Goal: Transaction & Acquisition: Purchase product/service

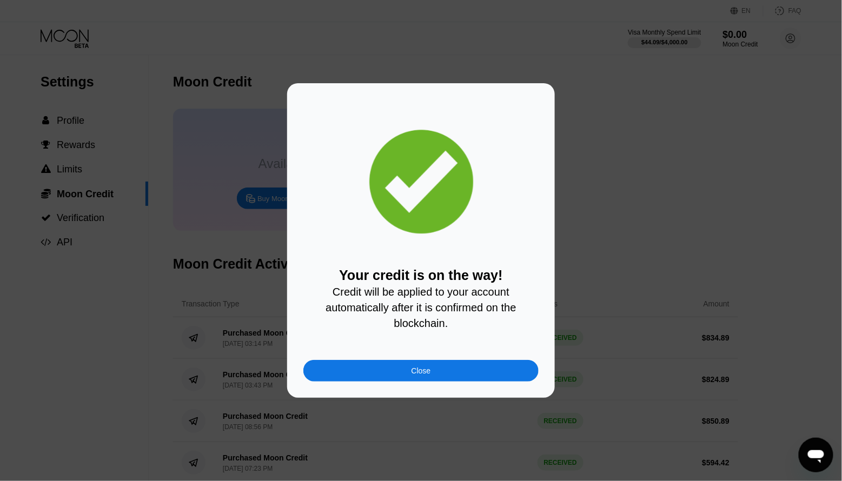
click at [415, 375] on div "Close" at bounding box center [420, 370] width 19 height 9
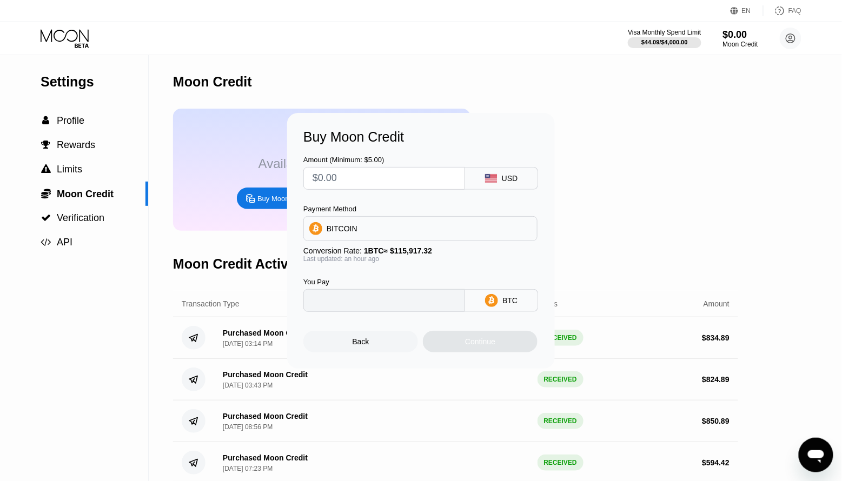
type input "0"
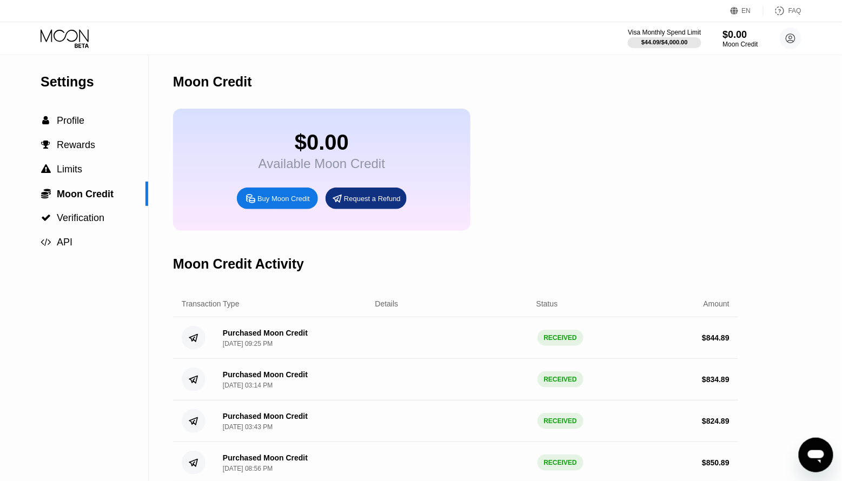
click at [85, 41] on icon at bounding box center [66, 38] width 50 height 19
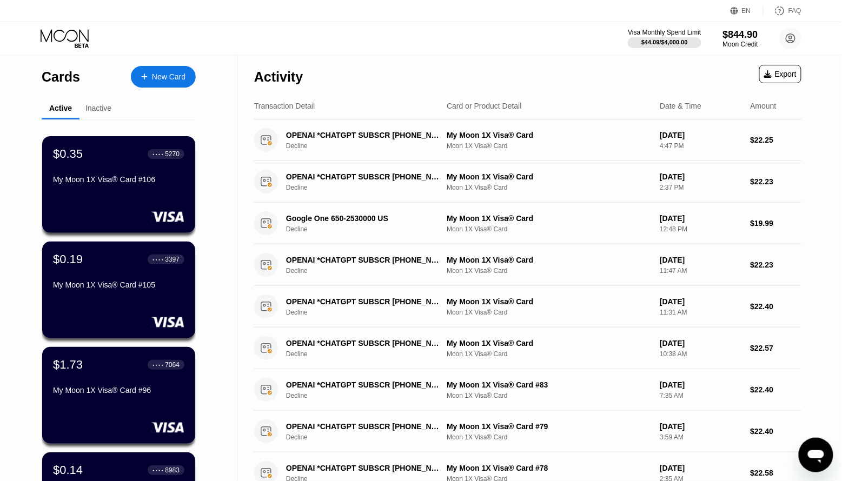
click at [155, 84] on div "New Card" at bounding box center [163, 77] width 65 height 22
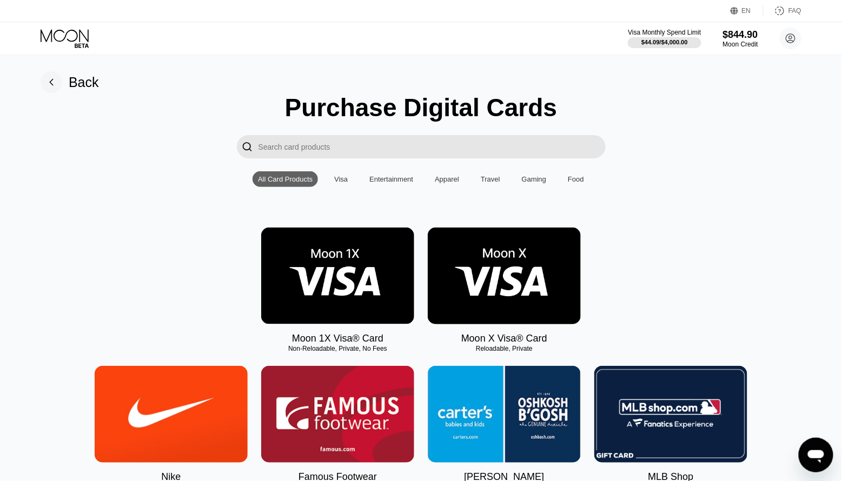
click at [323, 250] on img at bounding box center [337, 276] width 153 height 97
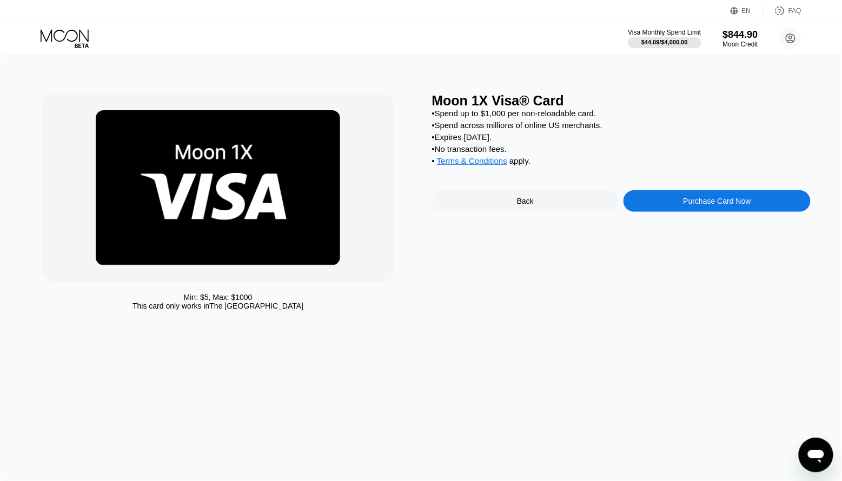
click at [725, 202] on div "Purchase Card Now" at bounding box center [717, 201] width 68 height 9
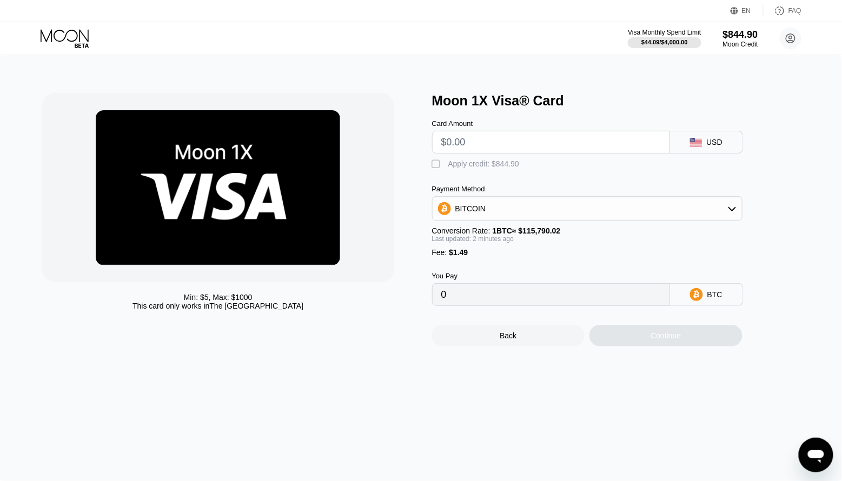
click at [495, 145] on input "text" at bounding box center [550, 142] width 219 height 22
type input "$8"
type input "0.00008196"
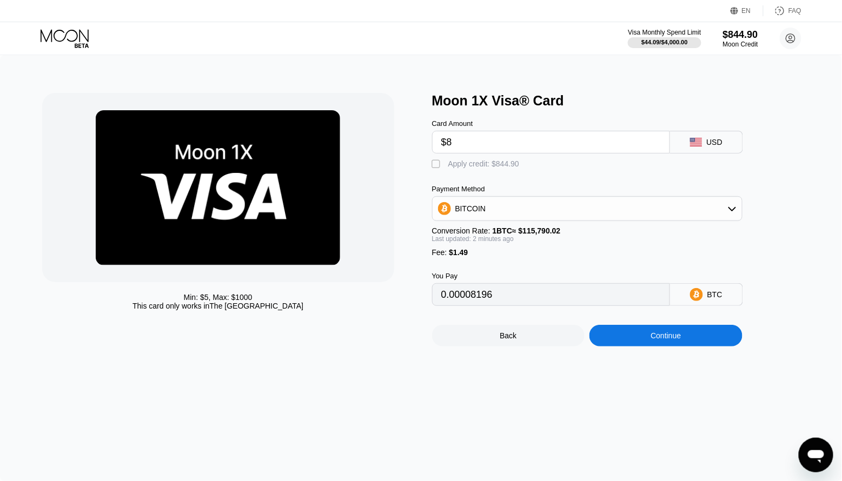
type input "$80"
type input "0.00070378"
type input "$80"
click at [435, 165] on div "" at bounding box center [437, 164] width 11 height 11
type input "0"
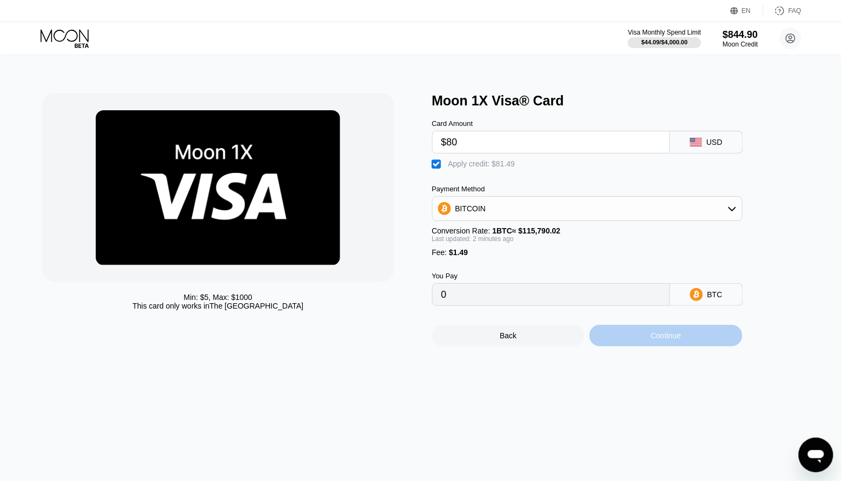
click at [640, 346] on div "Continue" at bounding box center [665, 336] width 153 height 22
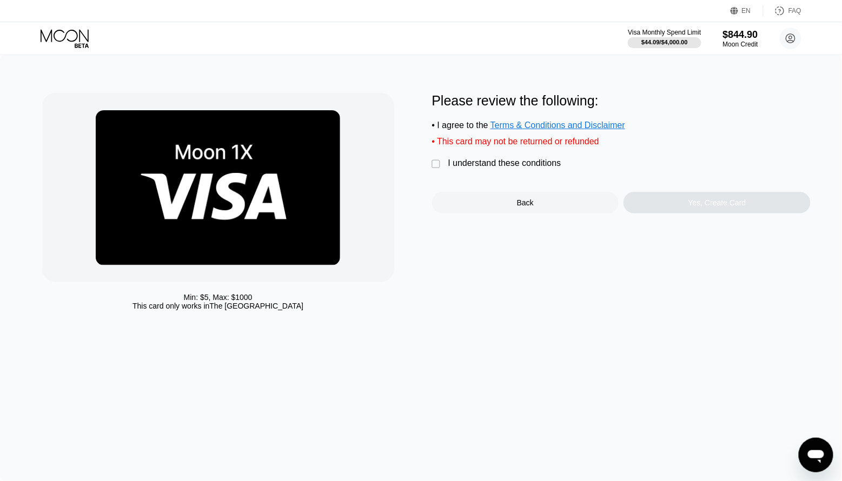
click at [481, 166] on div "I understand these conditions" at bounding box center [504, 163] width 113 height 10
click at [676, 204] on div "Yes, Create Card" at bounding box center [716, 203] width 187 height 22
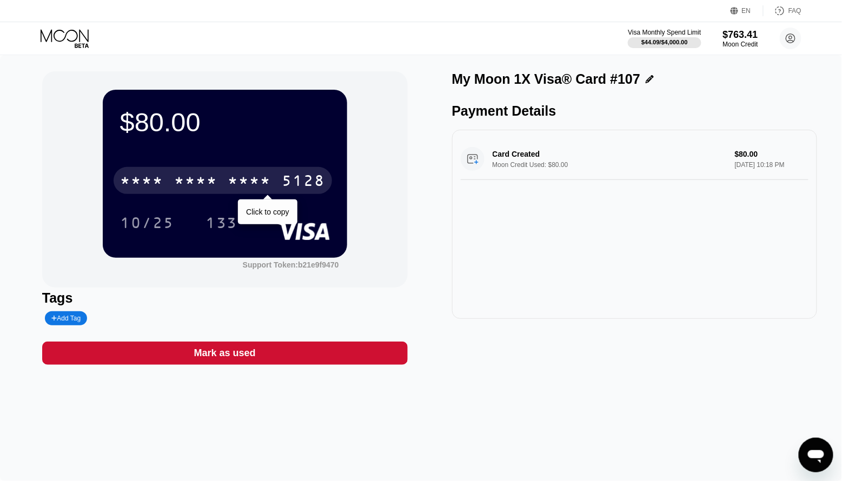
click at [291, 183] on div "5128" at bounding box center [303, 182] width 43 height 17
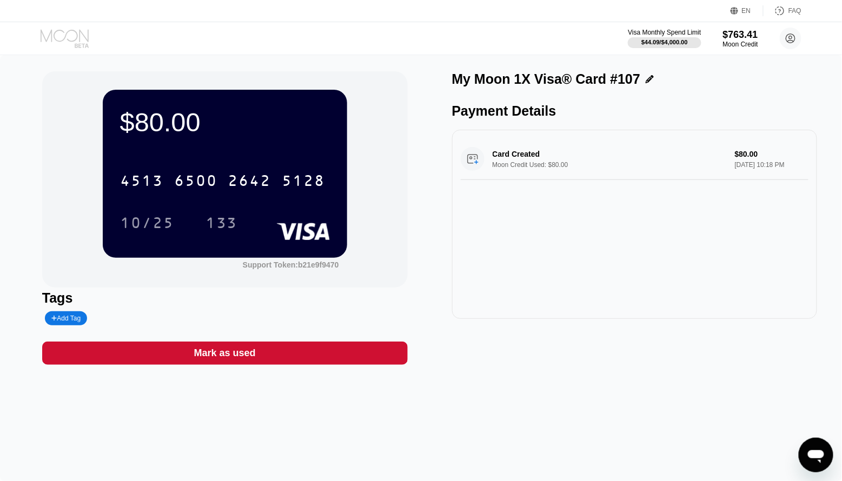
click at [64, 38] on icon at bounding box center [65, 35] width 48 height 12
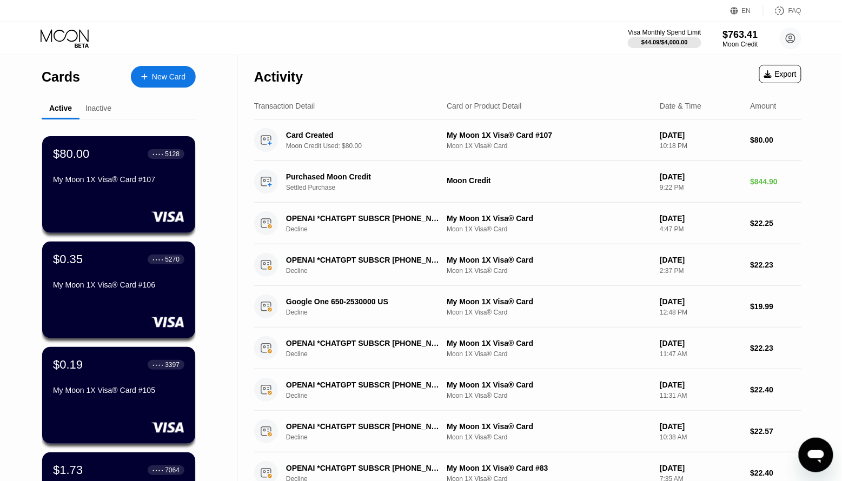
click at [175, 78] on div "New Card" at bounding box center [169, 76] width 34 height 9
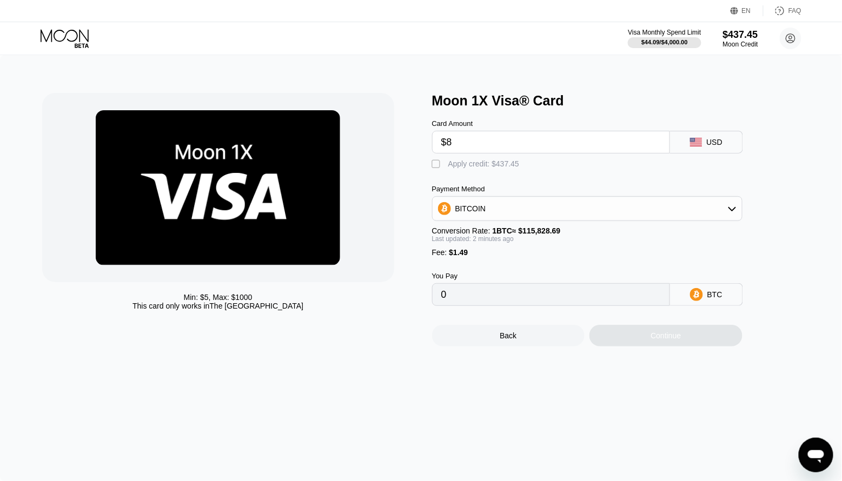
type input "$80"
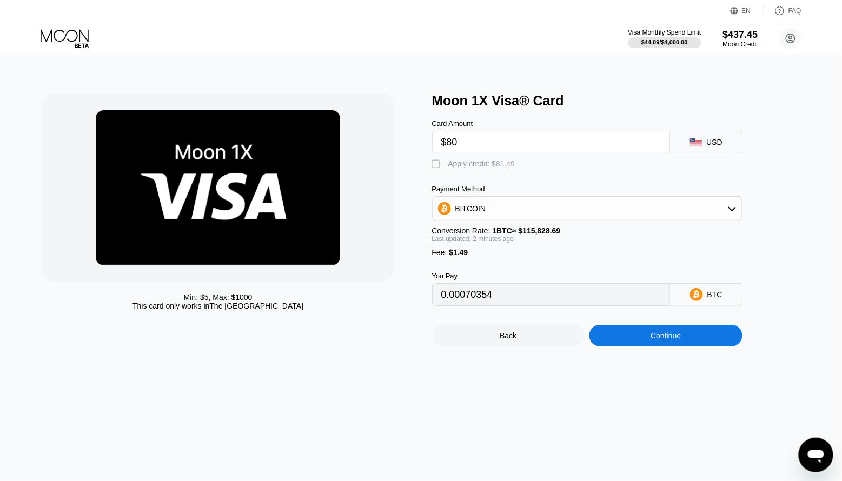
type input "0.00070354"
type input "$80"
click at [464, 161] on div "Apply credit: $81.49" at bounding box center [481, 163] width 67 height 9
type input "0"
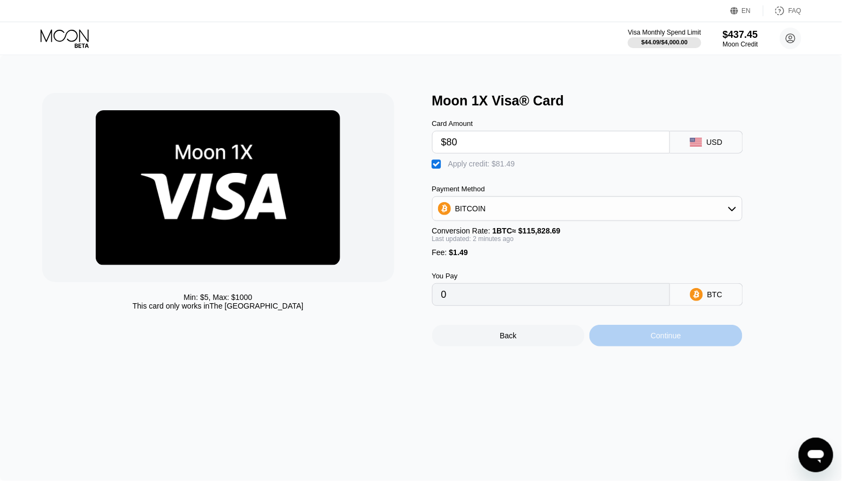
click at [661, 332] on div "Continue" at bounding box center [665, 336] width 153 height 22
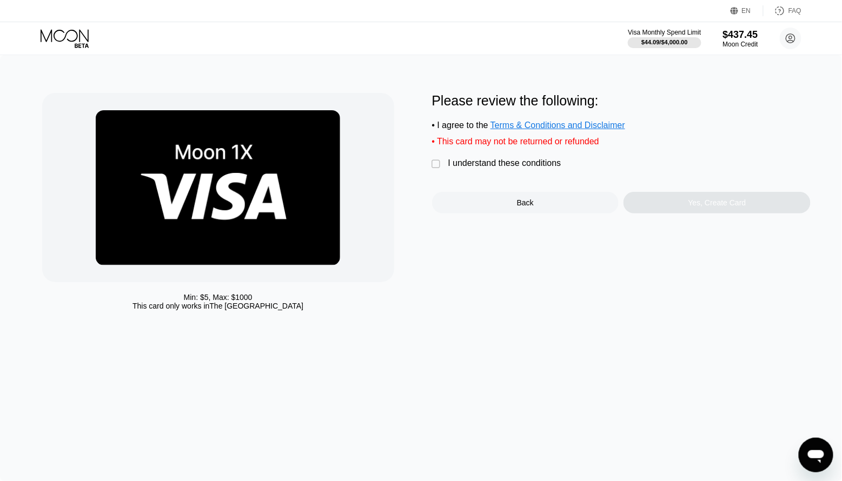
click at [510, 168] on div "I understand these conditions" at bounding box center [504, 163] width 113 height 10
click at [635, 208] on div "Yes, Create Card" at bounding box center [716, 203] width 187 height 22
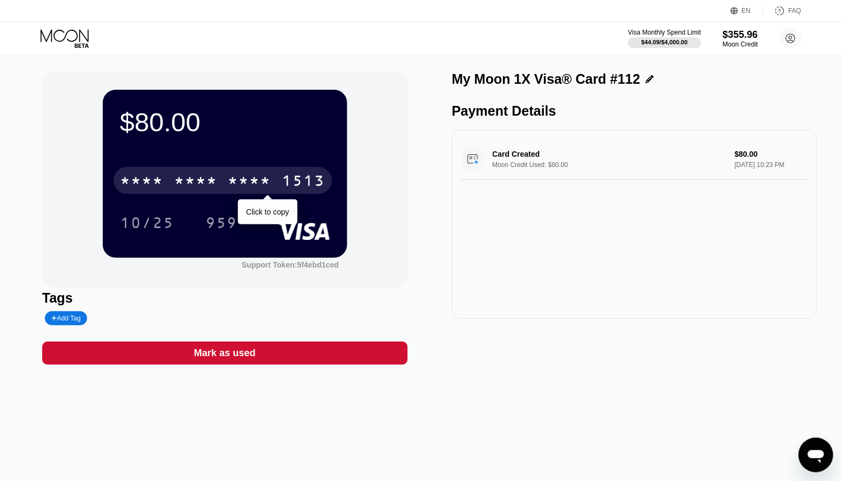
click at [312, 178] on div "1513" at bounding box center [303, 182] width 43 height 17
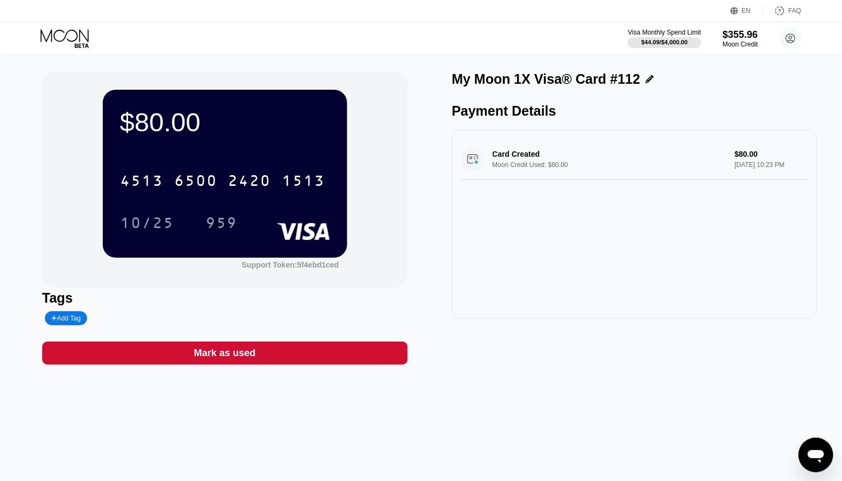
click at [73, 19] on div "EN Language Select an item Save FAQ" at bounding box center [421, 11] width 842 height 22
click at [73, 30] on icon at bounding box center [65, 35] width 48 height 12
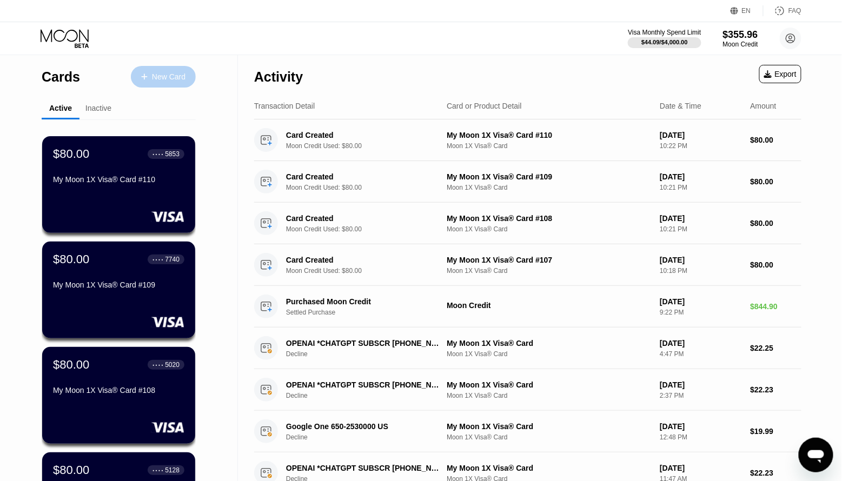
click at [171, 84] on div "New Card" at bounding box center [163, 77] width 65 height 22
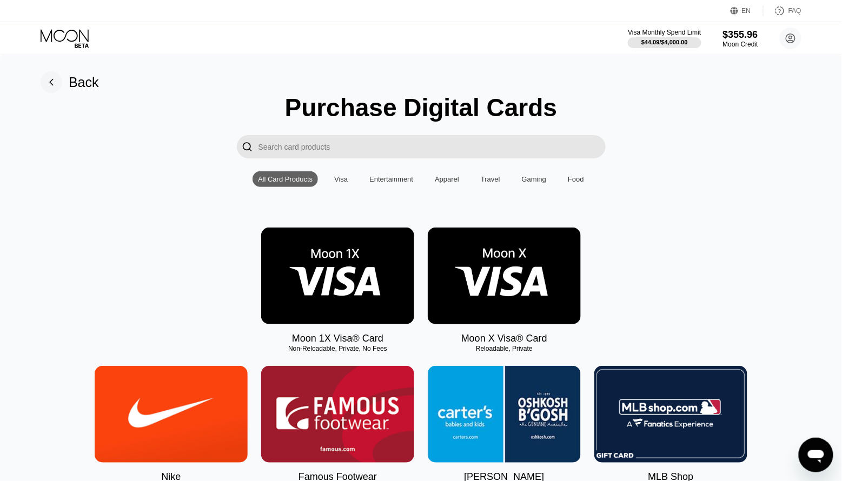
click at [345, 254] on img at bounding box center [337, 276] width 153 height 97
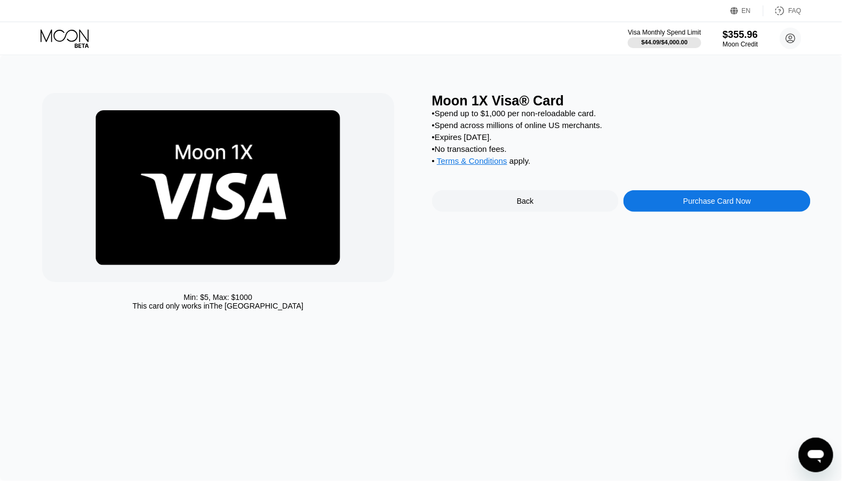
click at [657, 206] on div "Purchase Card Now" at bounding box center [716, 201] width 187 height 22
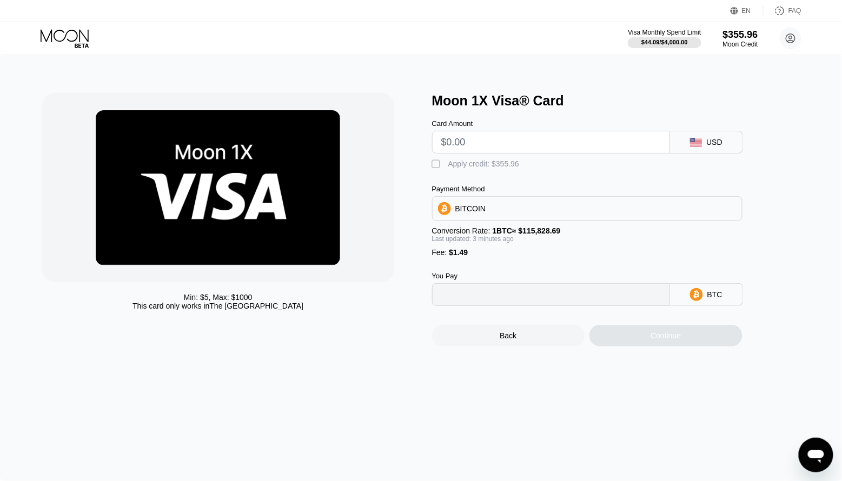
type input "0"
click at [480, 143] on input "text" at bounding box center [550, 142] width 219 height 22
type input "$80"
type input "0.00070354"
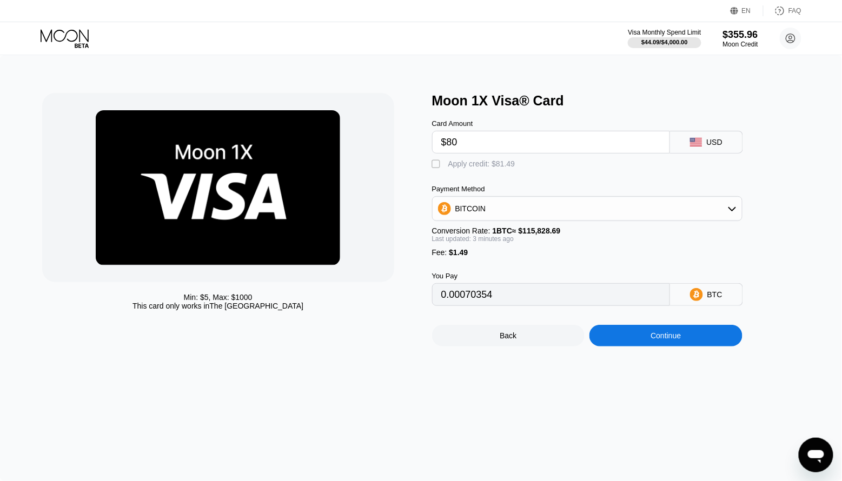
type input "$80"
click at [476, 159] on div "Apply credit: $81.49" at bounding box center [481, 163] width 67 height 9
type input "0"
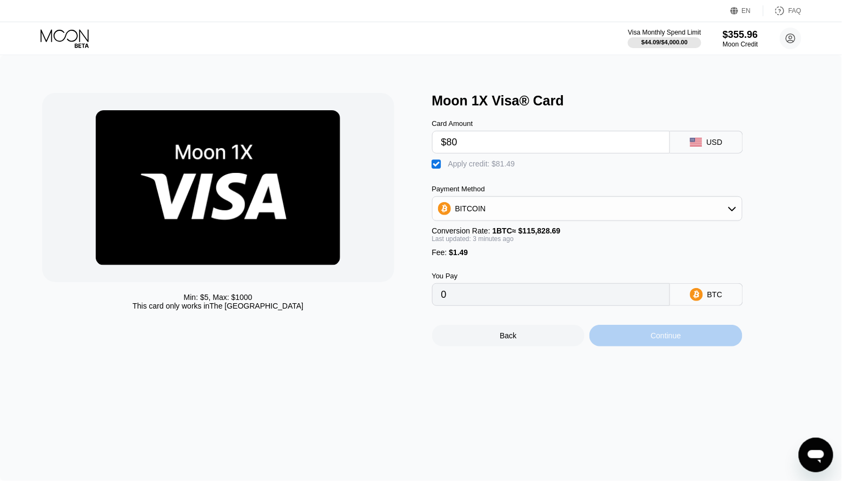
click at [665, 338] on div "Continue" at bounding box center [665, 335] width 30 height 9
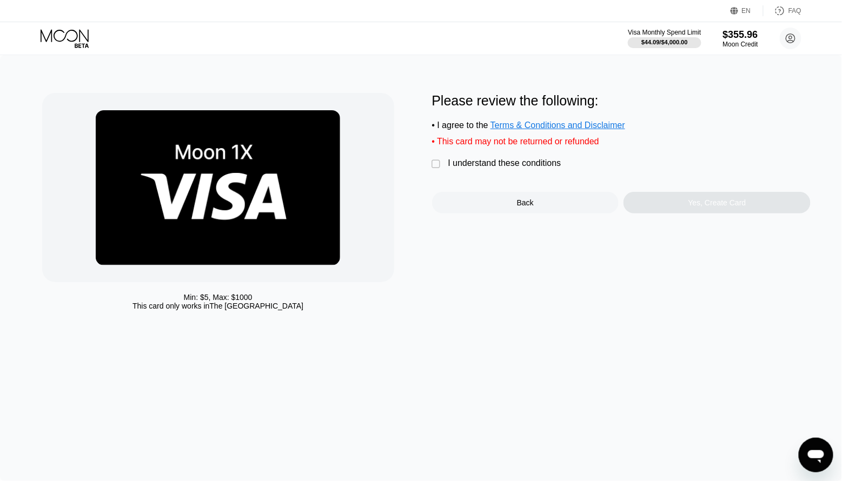
click at [477, 165] on div "I understand these conditions" at bounding box center [504, 163] width 113 height 10
click at [696, 203] on div "Yes, Create Card" at bounding box center [717, 202] width 58 height 9
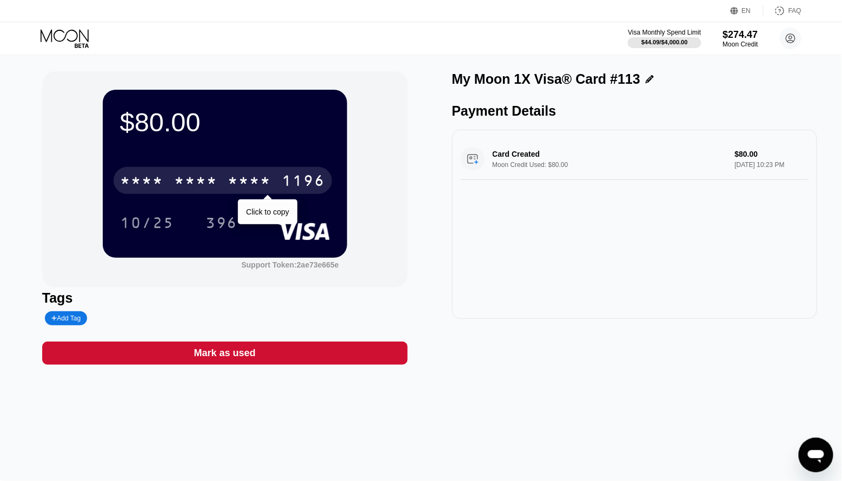
click at [259, 175] on div "* * * *" at bounding box center [249, 182] width 43 height 17
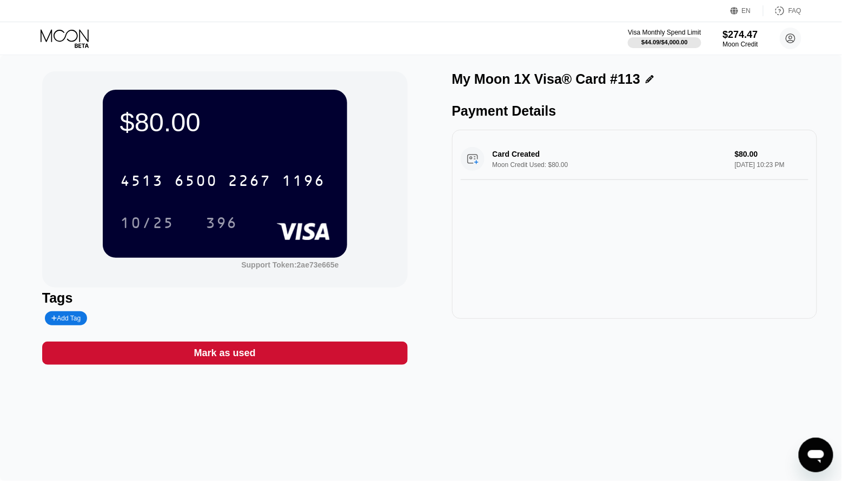
click at [77, 32] on icon at bounding box center [66, 38] width 50 height 19
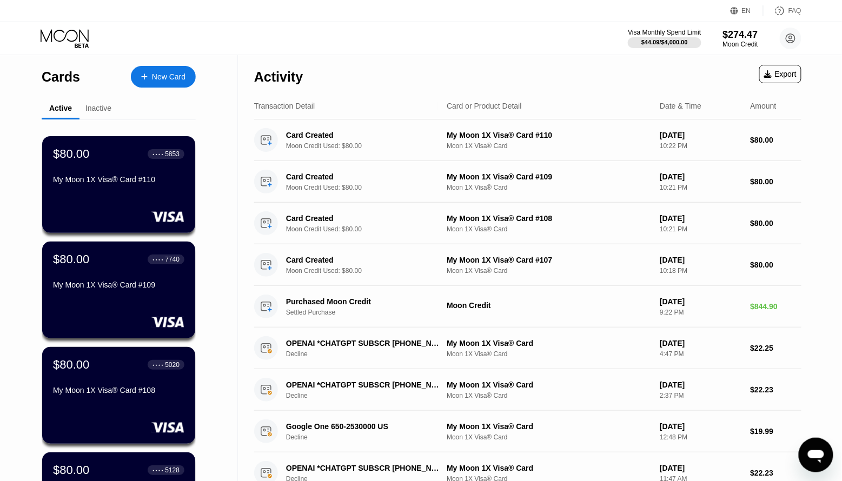
click at [172, 72] on div "New Card" at bounding box center [169, 76] width 34 height 9
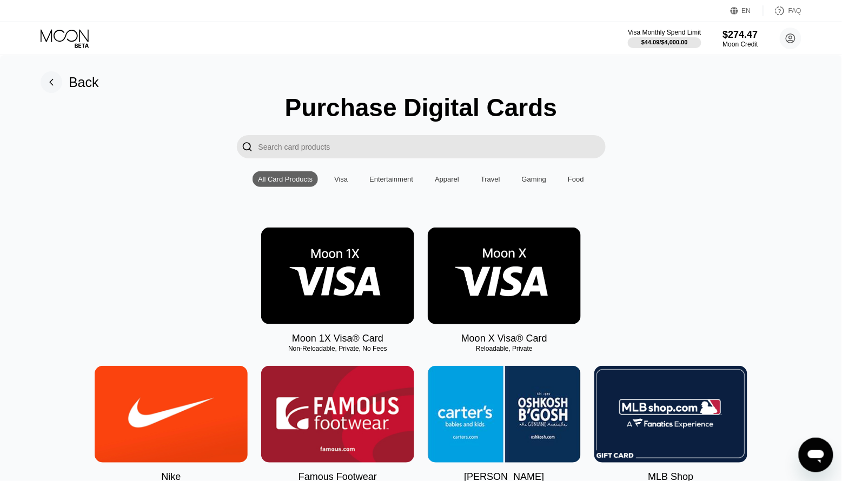
click at [319, 265] on img at bounding box center [337, 276] width 153 height 97
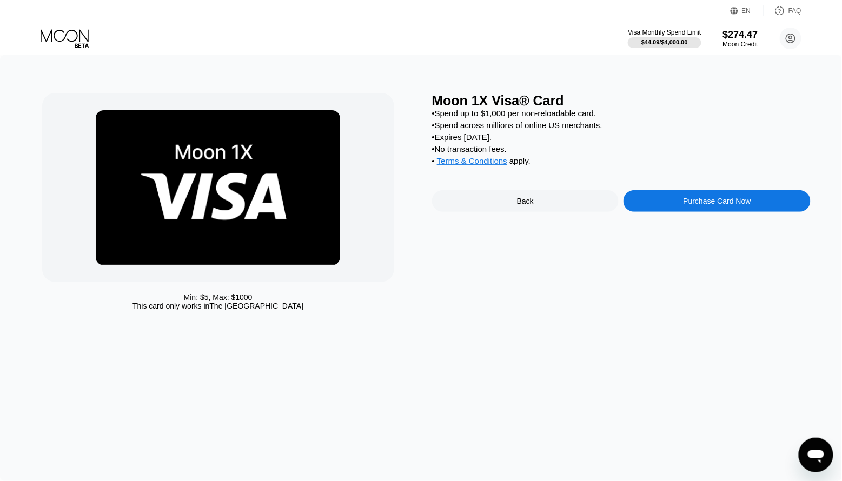
click at [690, 215] on div "Moon 1X Visa® Card • Spend up to $1,000 per non-reloadable card. • Spend across…" at bounding box center [621, 204] width 379 height 223
click at [690, 208] on div "Purchase Card Now" at bounding box center [716, 201] width 187 height 22
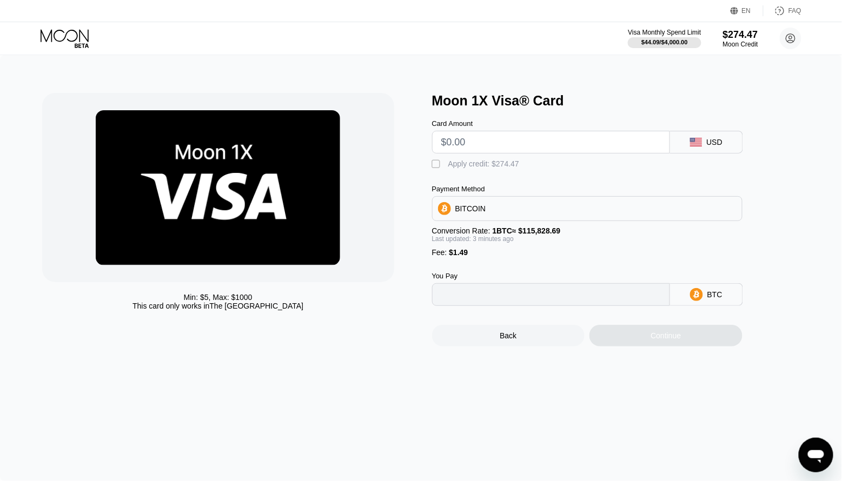
type input "0"
click at [514, 144] on input "text" at bounding box center [550, 142] width 219 height 22
type input "$9"
type input "0.00009065"
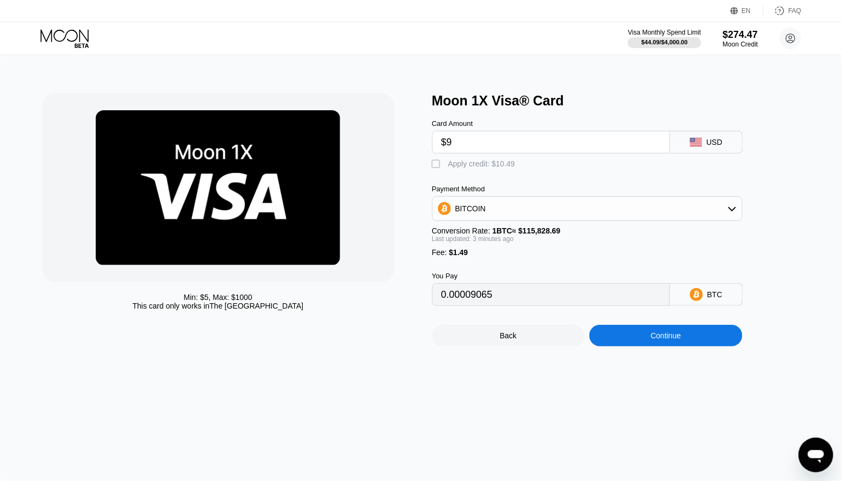
type input "$90"
type input "0.00079062"
type input "$90"
click at [459, 166] on div "Apply credit: $91.49" at bounding box center [481, 163] width 67 height 9
type input "0"
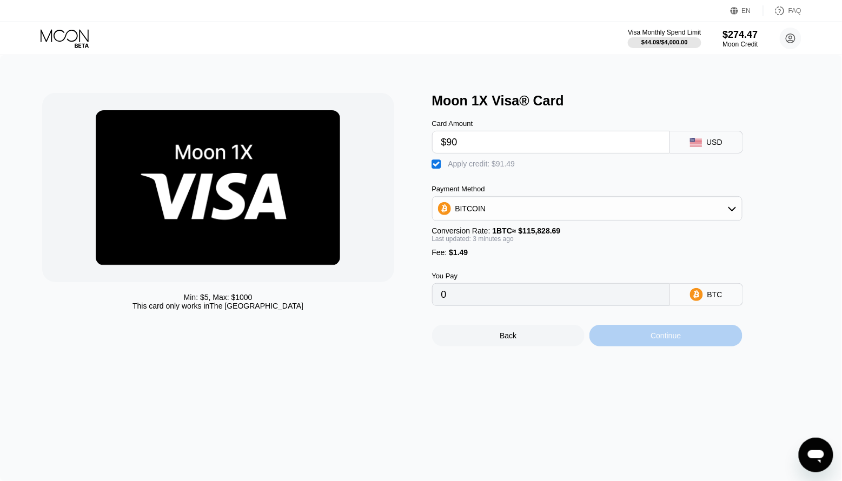
click at [686, 345] on div "Continue" at bounding box center [665, 336] width 153 height 22
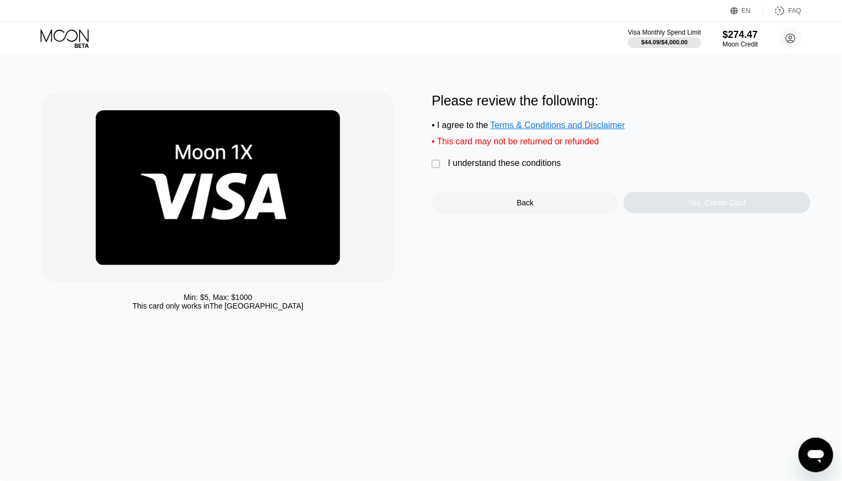
click at [486, 165] on div "I understand these conditions" at bounding box center [504, 163] width 113 height 10
click at [682, 196] on div "Yes, Create Card" at bounding box center [716, 203] width 187 height 22
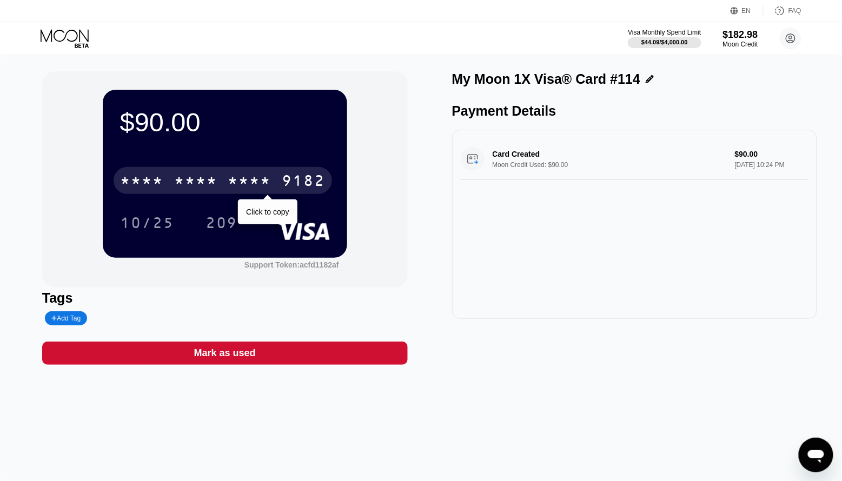
click at [269, 186] on div "* * * *" at bounding box center [249, 182] width 43 height 17
click at [269, 186] on div "2209" at bounding box center [249, 182] width 43 height 17
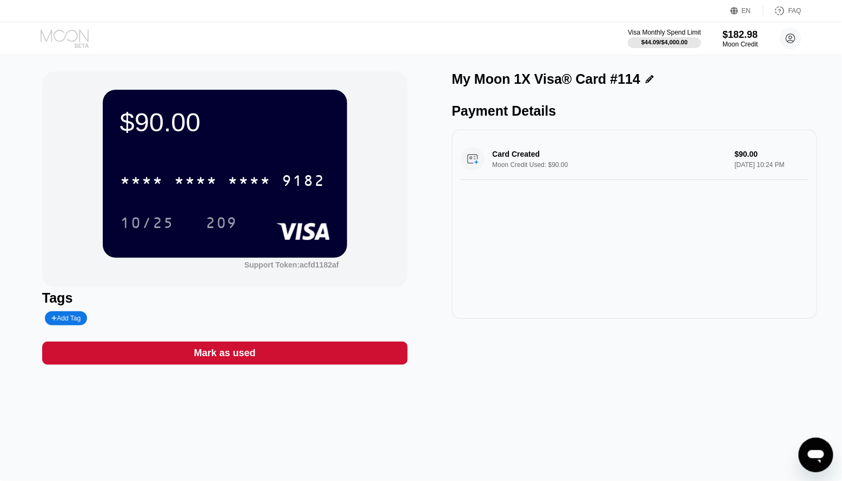
click at [64, 37] on icon at bounding box center [66, 38] width 50 height 19
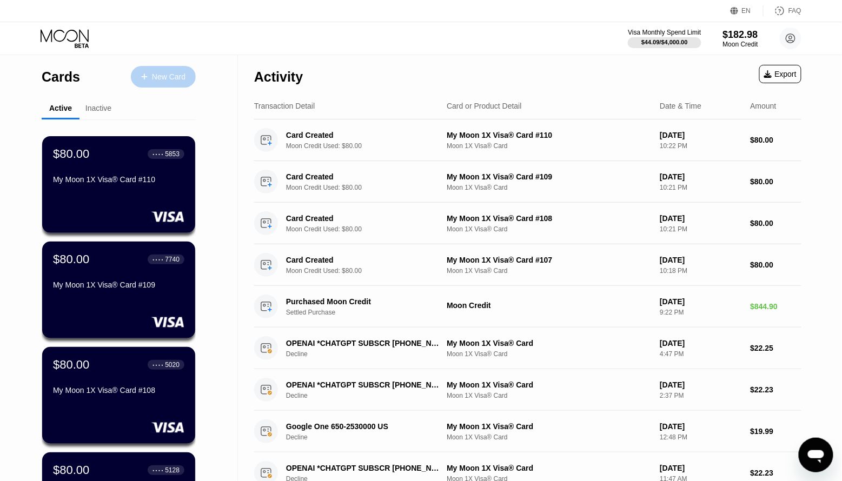
click at [148, 74] on div at bounding box center [150, 76] width 4 height 9
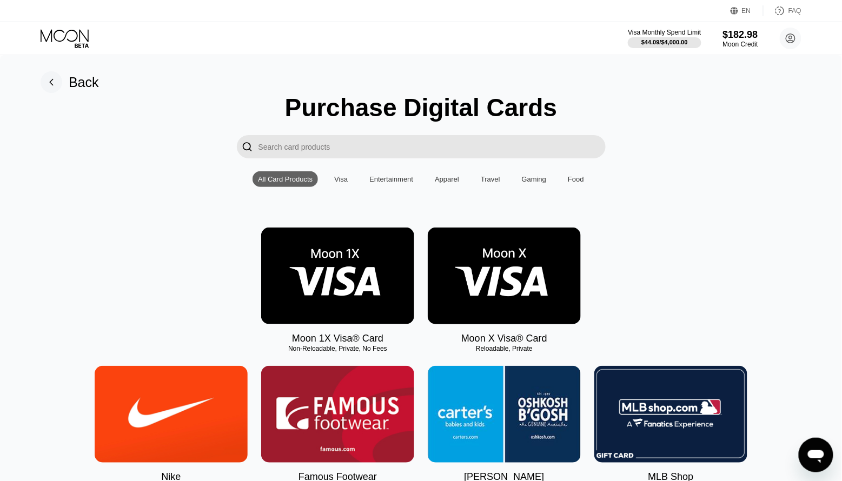
click at [396, 304] on img at bounding box center [337, 276] width 153 height 97
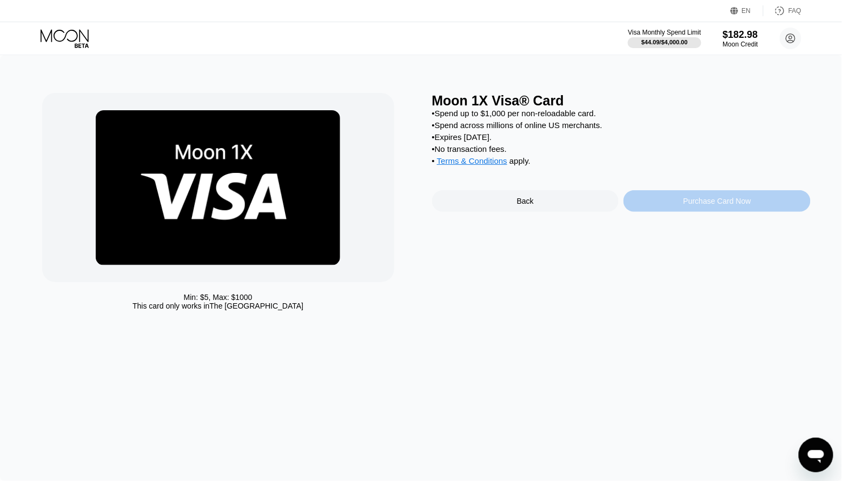
click at [690, 196] on div "Purchase Card Now" at bounding box center [716, 201] width 187 height 22
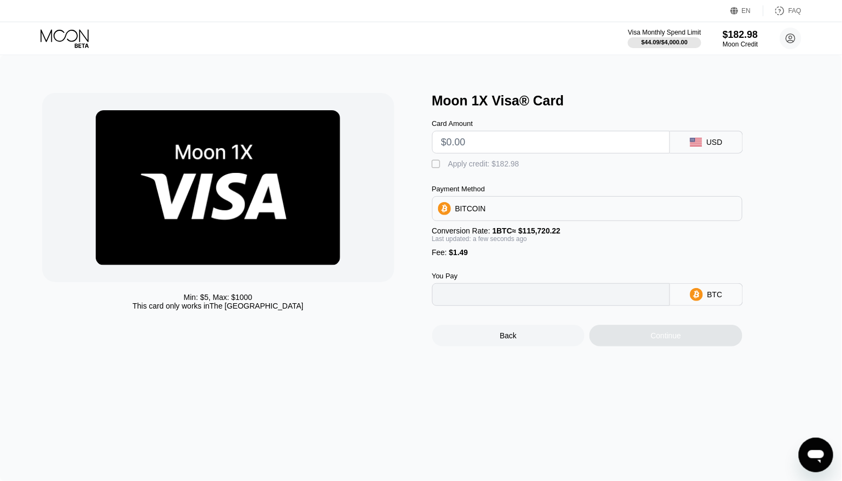
type input "0"
click at [489, 145] on input "text" at bounding box center [550, 142] width 219 height 22
type input "$90"
type input "0.00079062"
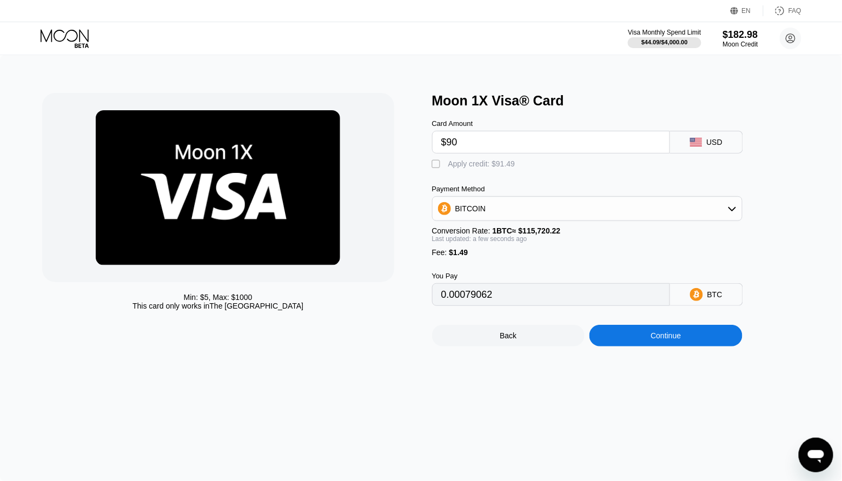
type input "$90"
click at [473, 166] on div "Apply credit: $91.49" at bounding box center [481, 163] width 67 height 9
type input "0"
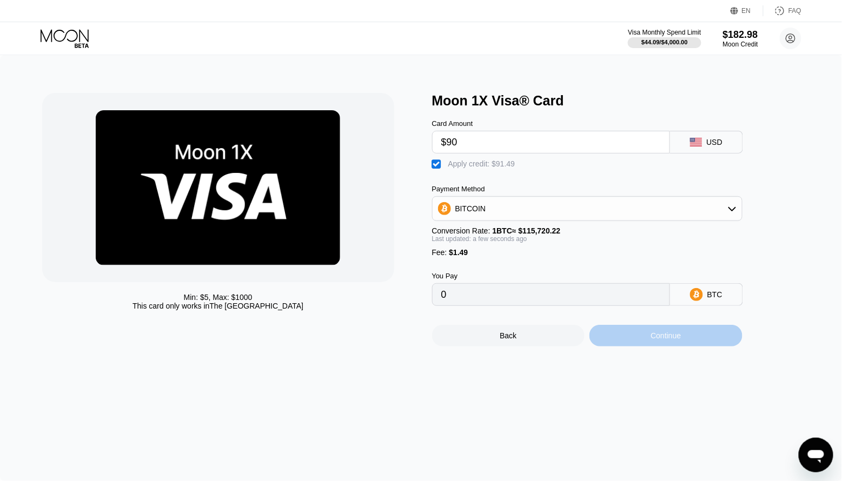
click at [637, 336] on div "Continue" at bounding box center [665, 336] width 153 height 22
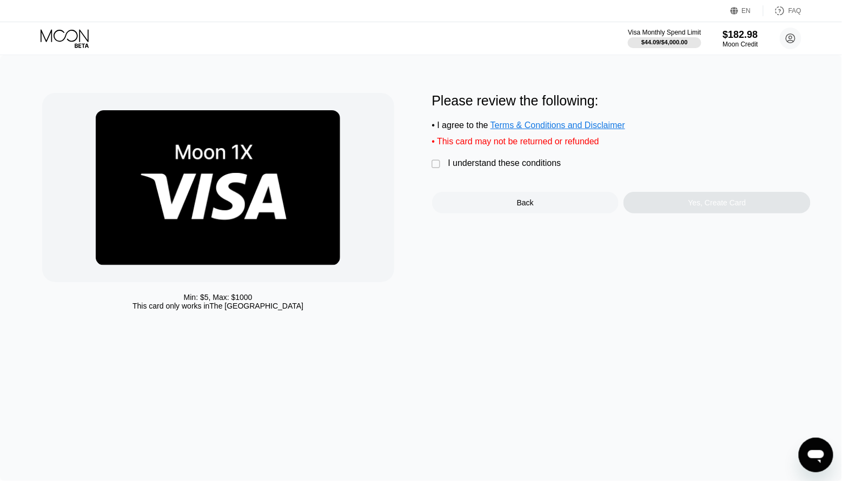
click at [475, 166] on div "I understand these conditions" at bounding box center [504, 163] width 113 height 10
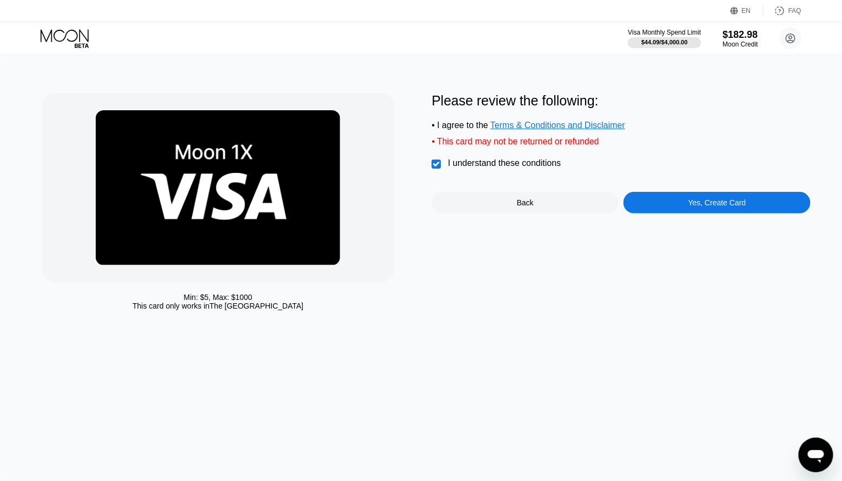
click at [669, 196] on div "Yes, Create Card" at bounding box center [716, 203] width 187 height 22
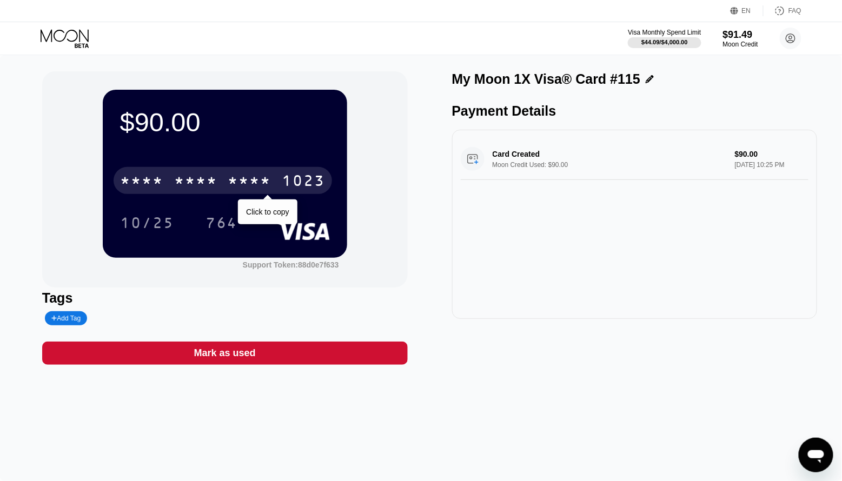
click at [269, 171] on div "* * * * * * * * * * * * 1023" at bounding box center [223, 180] width 218 height 27
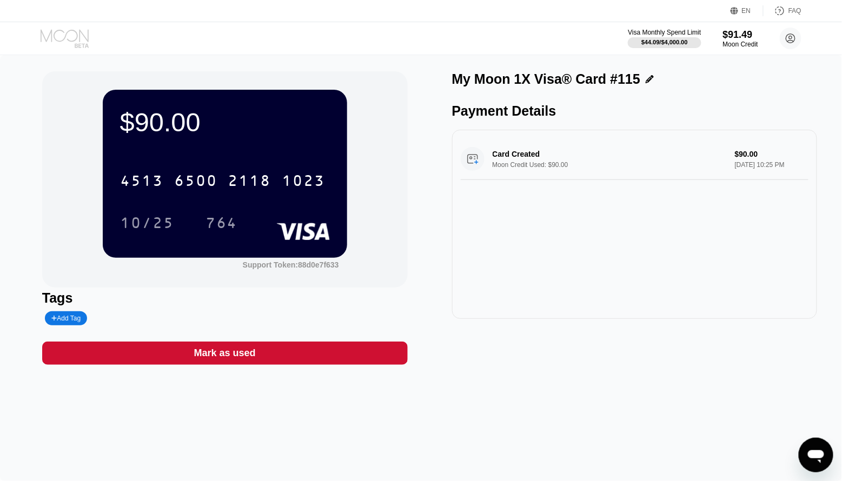
click at [52, 38] on icon at bounding box center [66, 38] width 50 height 19
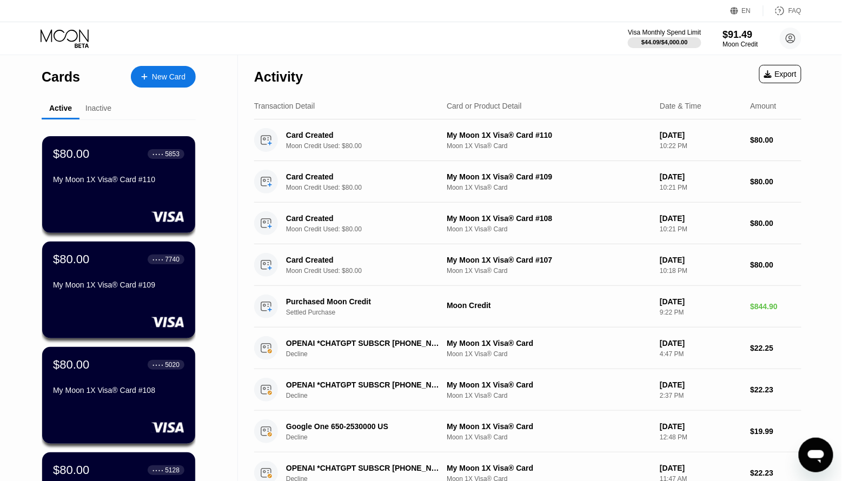
click at [185, 78] on div "New Card" at bounding box center [169, 76] width 34 height 9
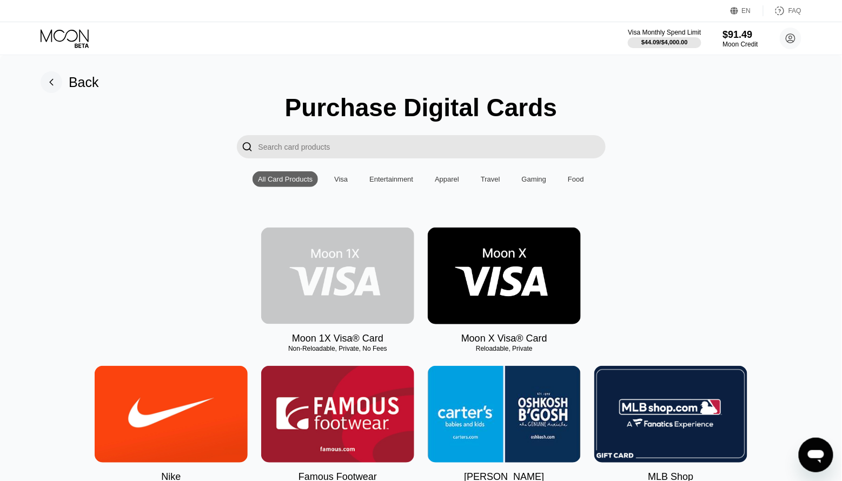
click at [372, 255] on img at bounding box center [337, 276] width 153 height 97
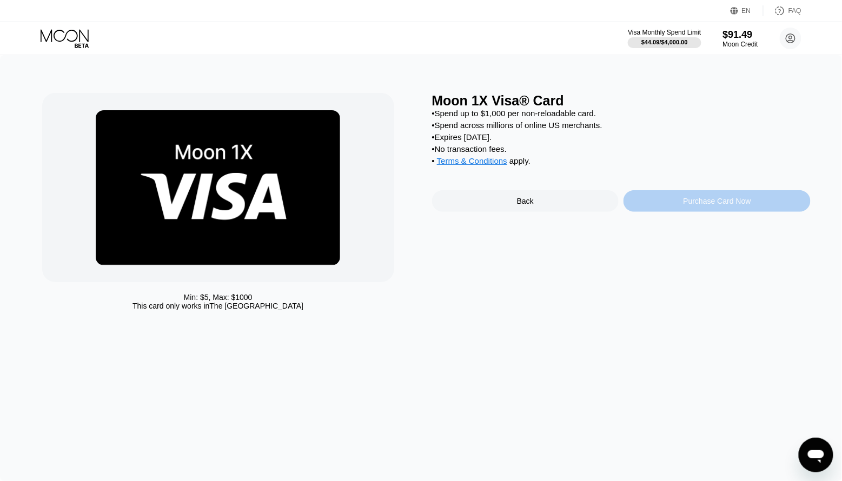
click at [711, 196] on div "Purchase Card Now" at bounding box center [716, 201] width 187 height 22
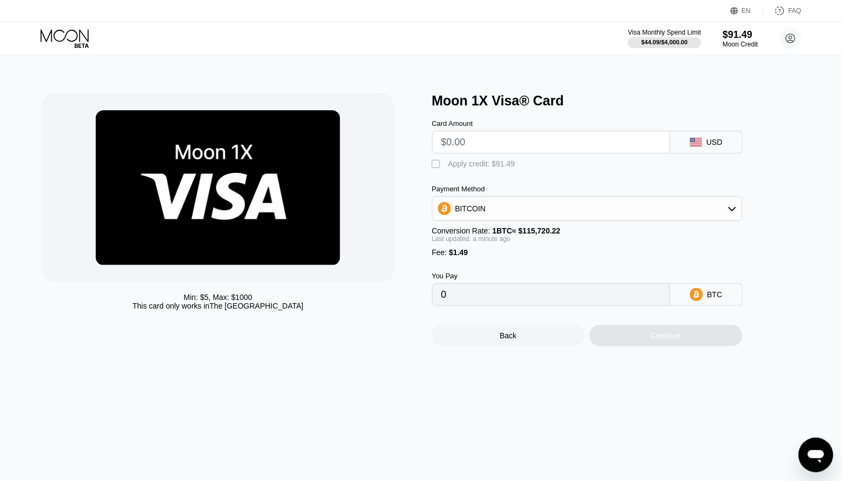
click at [493, 147] on input "text" at bounding box center [550, 142] width 219 height 22
type input "$90"
type input "0.00079062"
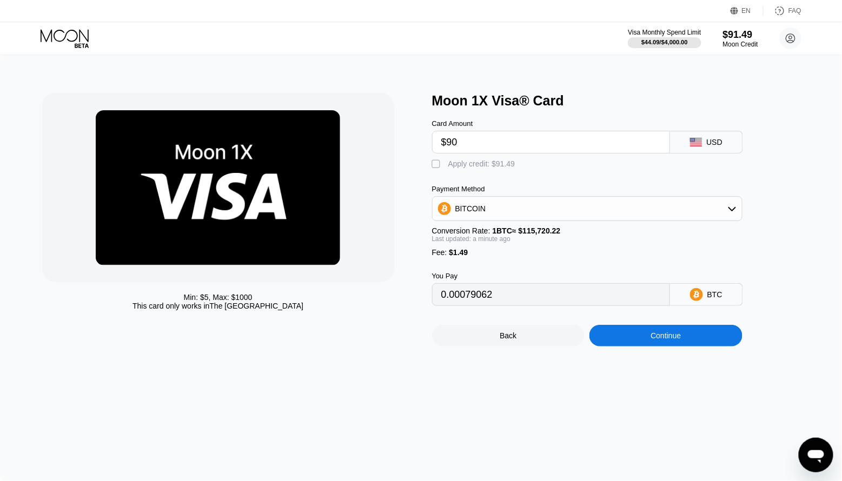
type input "$90"
click at [470, 164] on div "Apply credit: $91.49" at bounding box center [481, 163] width 67 height 9
type input "0"
click at [643, 333] on div "Continue" at bounding box center [665, 336] width 153 height 22
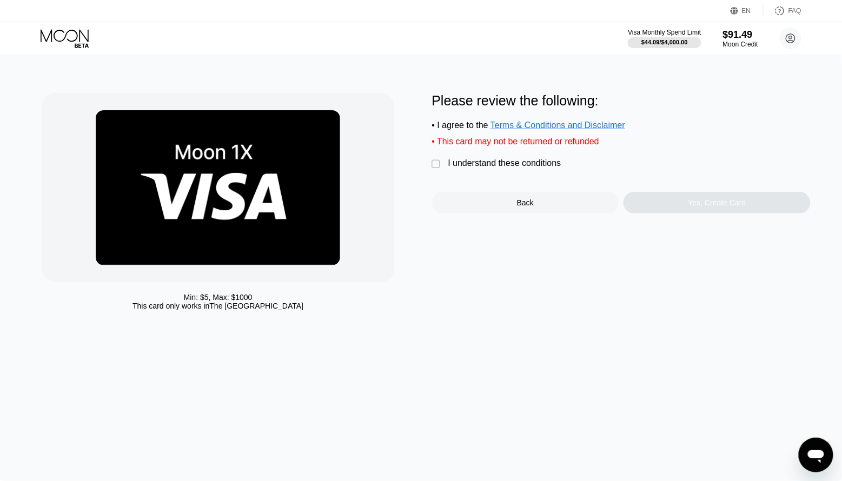
click at [468, 156] on div "Please review the following: • I agree to the Terms & Conditions and Disclaimer…" at bounding box center [621, 153] width 379 height 121
click at [468, 160] on div "I understand these conditions" at bounding box center [504, 163] width 113 height 10
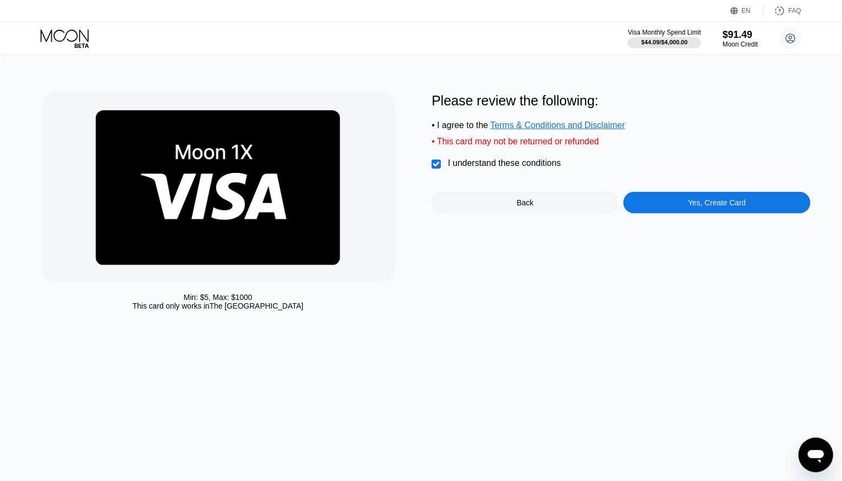
click at [698, 203] on div "Yes, Create Card" at bounding box center [717, 202] width 58 height 9
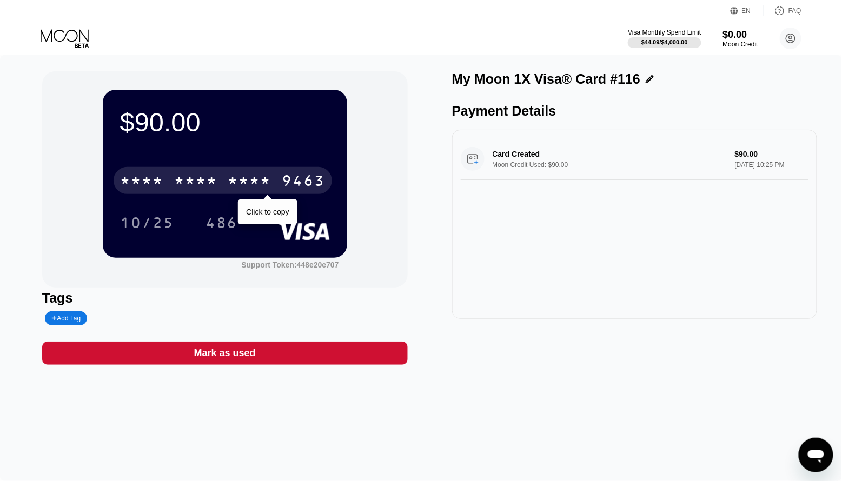
click at [281, 179] on div "* * * * * * * * * * * * 9463" at bounding box center [223, 180] width 218 height 27
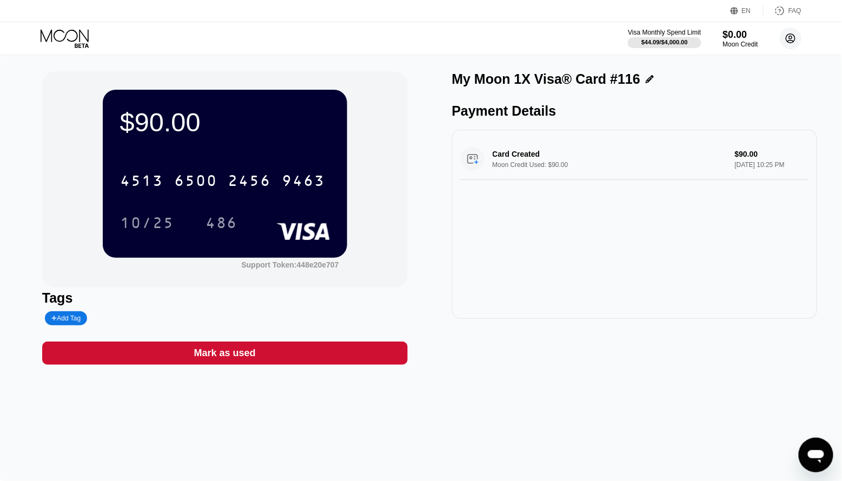
click at [795, 34] on circle at bounding box center [790, 39] width 22 height 22
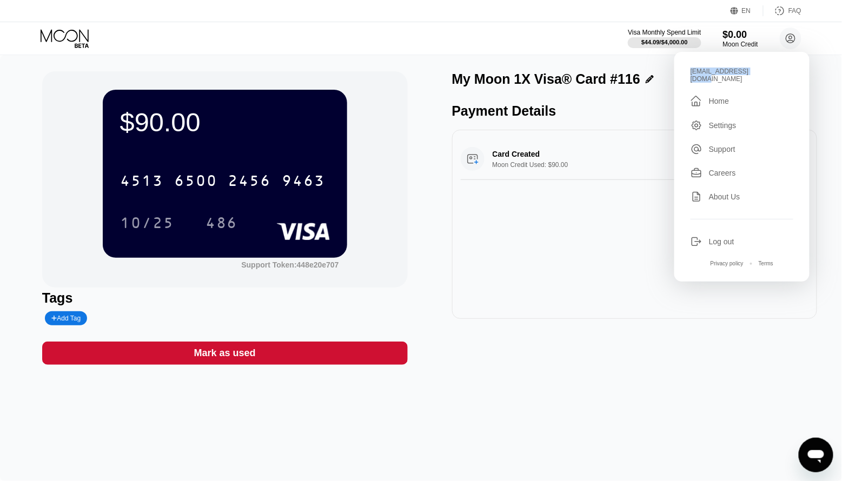
drag, startPoint x: 757, startPoint y: 73, endPoint x: 689, endPoint y: 72, distance: 68.6
click at [689, 72] on div "kotik-21.05@inbox.lv  Home Settings Support Careers About Us Log out Privacy p…" at bounding box center [741, 167] width 135 height 230
copy div "[EMAIL_ADDRESS][DOMAIN_NAME]"
